Goal: Task Accomplishment & Management: Use online tool/utility

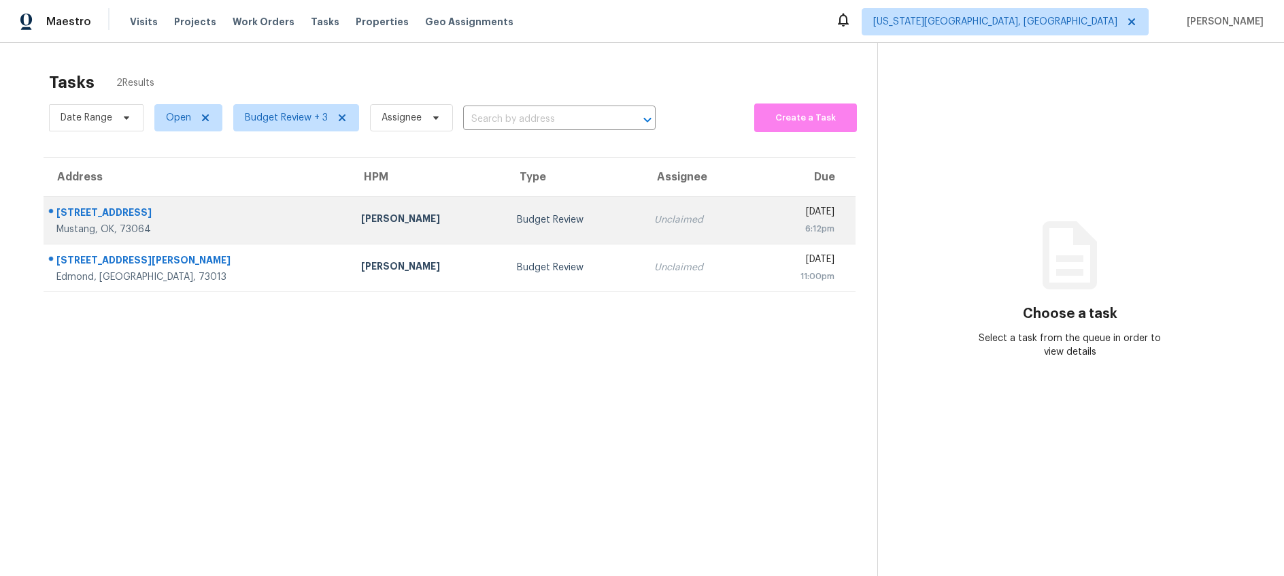
click at [506, 232] on td "Budget Review" at bounding box center [574, 220] width 137 height 48
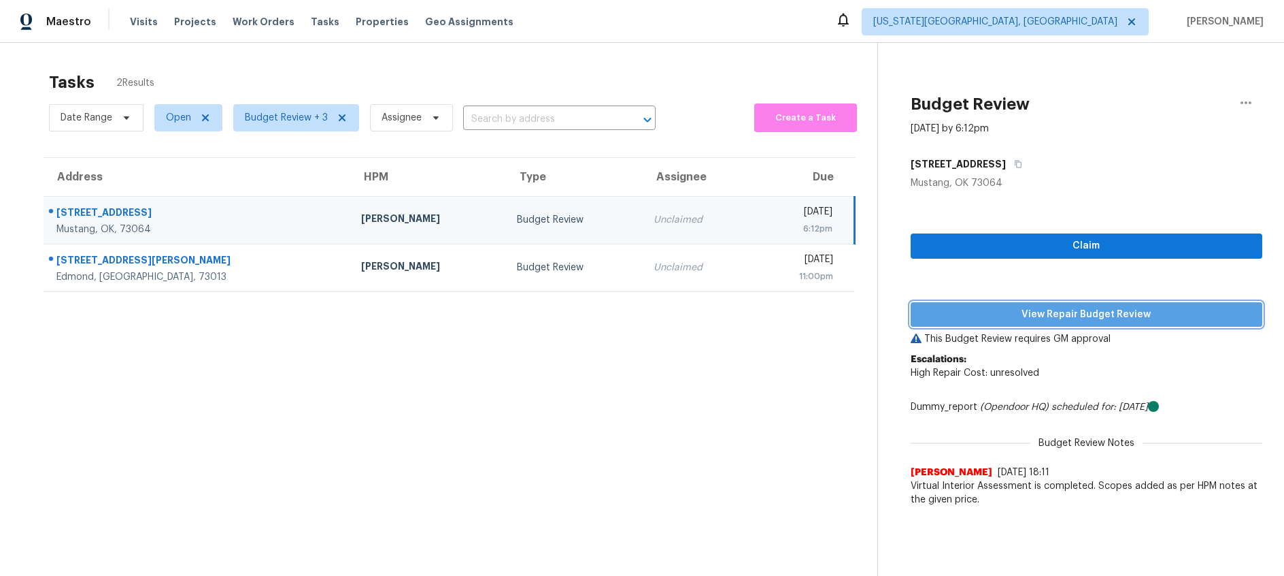
click at [972, 318] on span "View Repair Budget Review" at bounding box center [1087, 314] width 330 height 17
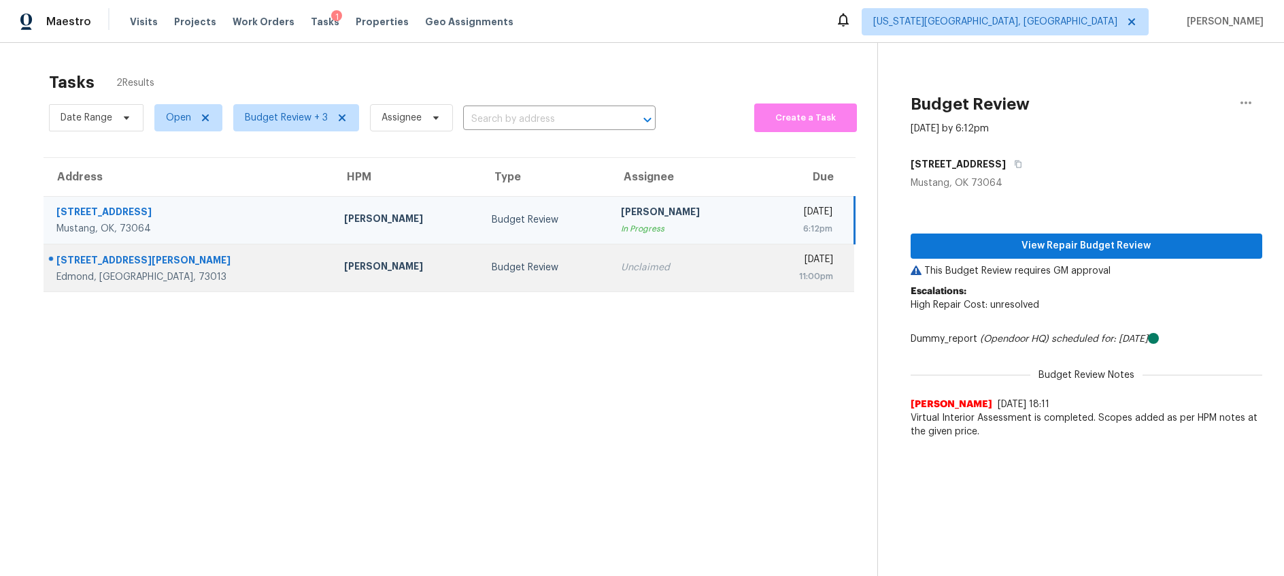
click at [610, 273] on td "Unclaimed" at bounding box center [684, 268] width 148 height 48
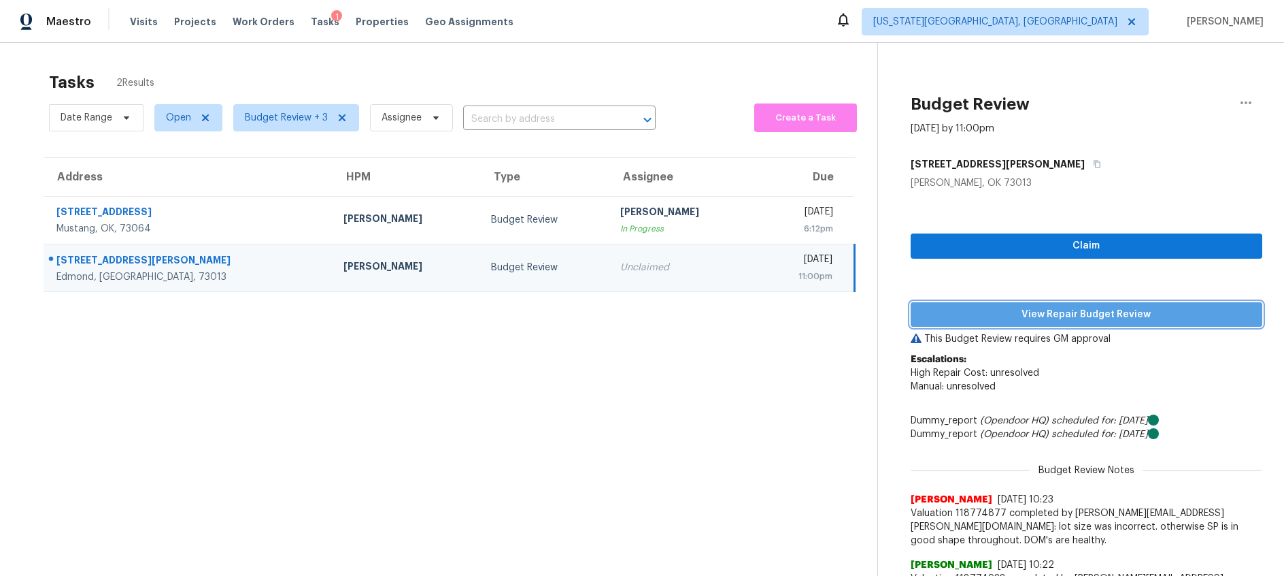
click at [1016, 311] on span "View Repair Budget Review" at bounding box center [1087, 314] width 330 height 17
